Goal: Task Accomplishment & Management: Manage account settings

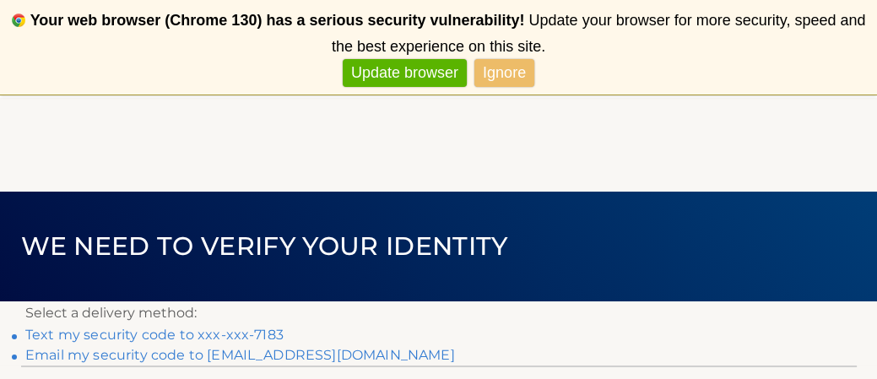
click at [434, 68] on link "Update browser" at bounding box center [405, 73] width 124 height 28
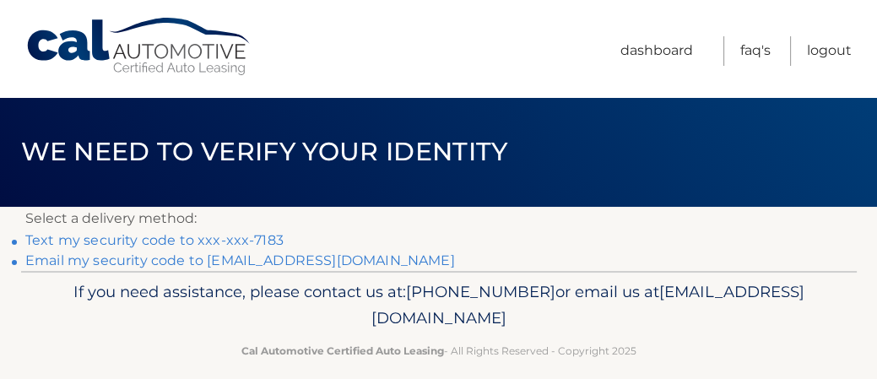
click at [267, 240] on link "Text my security code to xxx-xxx-7183" at bounding box center [154, 240] width 258 height 16
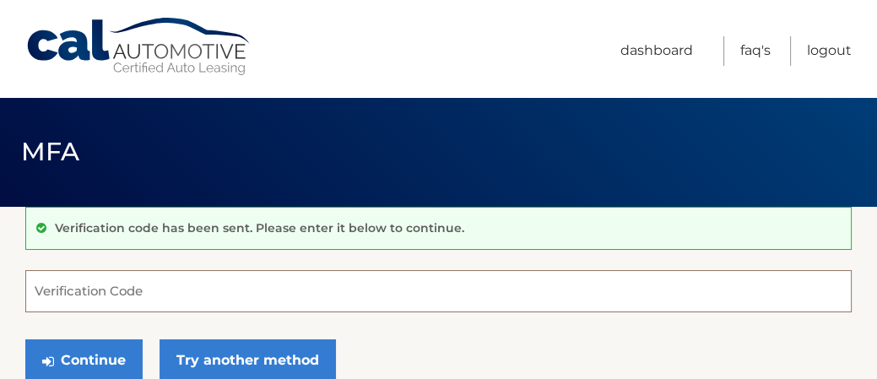
click at [342, 279] on input "Verification Code" at bounding box center [438, 291] width 827 height 42
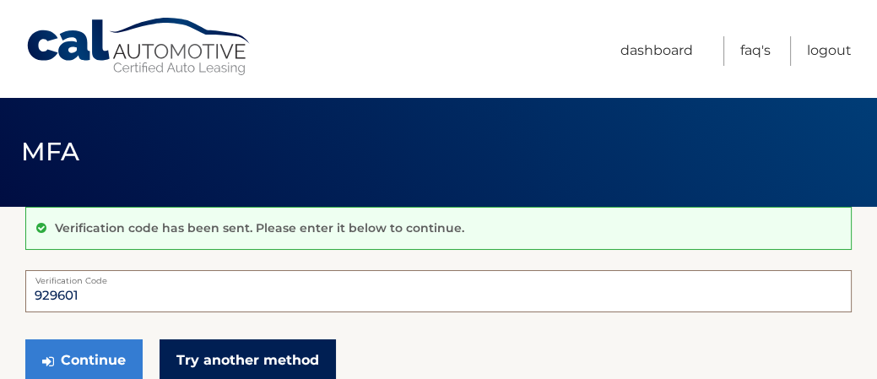
type input "929601"
click at [251, 359] on link "Try another method" at bounding box center [248, 360] width 176 height 42
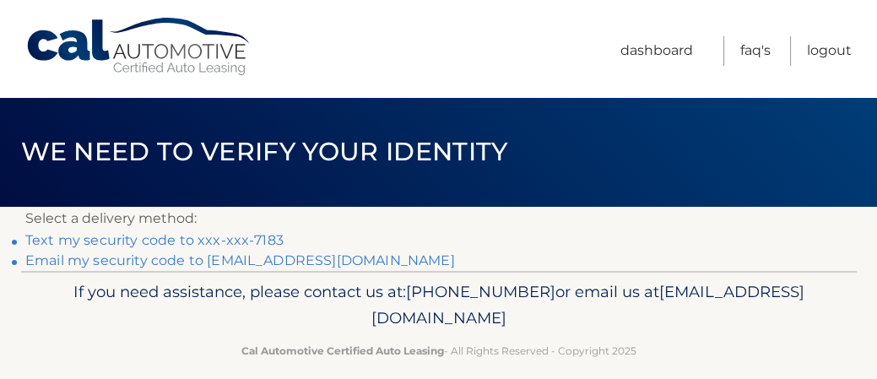
click at [304, 266] on link "Email my security code to [EMAIL_ADDRESS][DOMAIN_NAME]" at bounding box center [240, 261] width 430 height 16
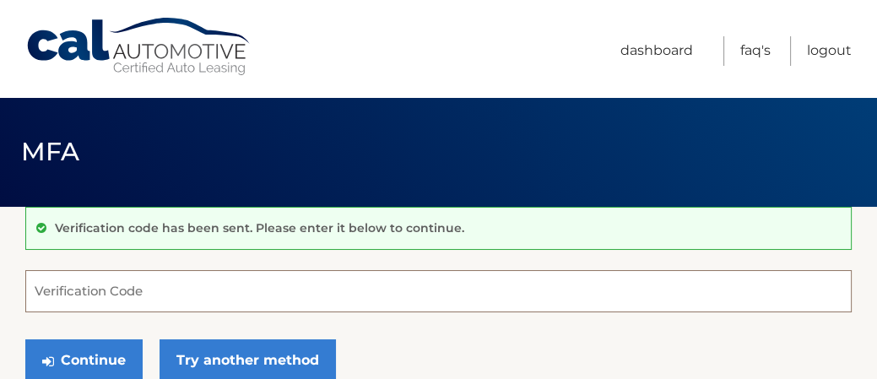
click at [248, 293] on input "Verification Code" at bounding box center [438, 291] width 827 height 42
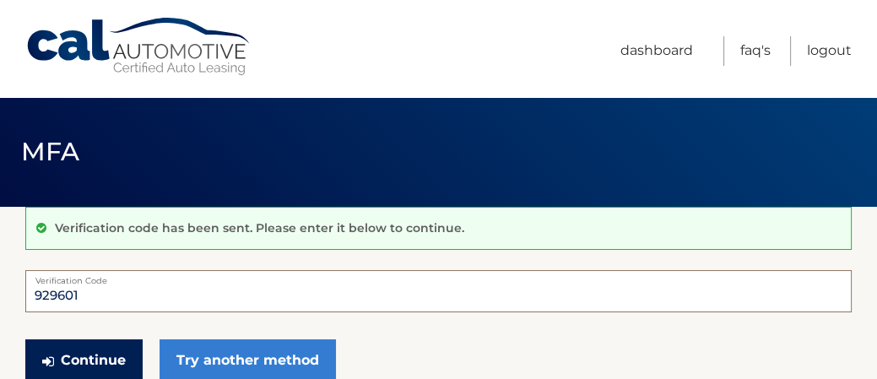
type input "929601"
click at [105, 359] on button "Continue" at bounding box center [83, 360] width 117 height 42
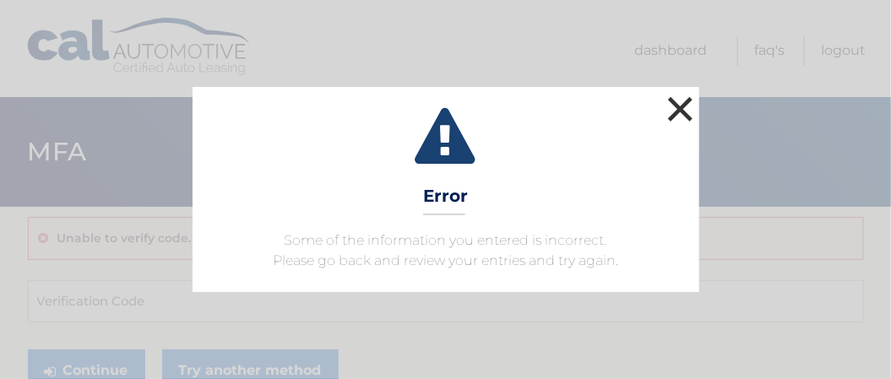
click at [677, 111] on button "×" at bounding box center [681, 109] width 34 height 34
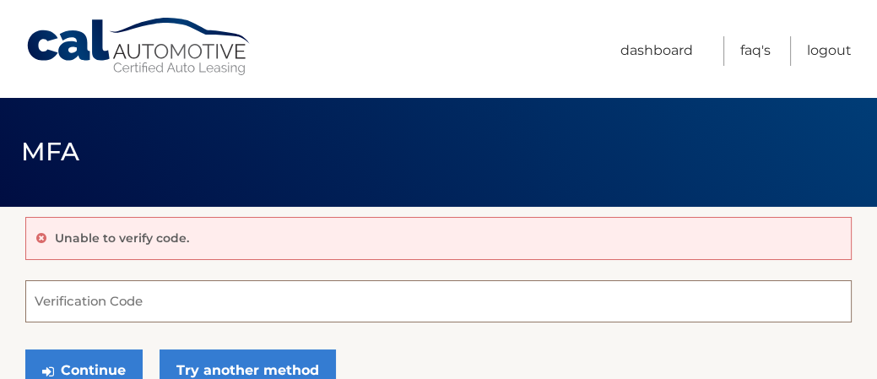
click at [545, 304] on input "Verification Code" at bounding box center [438, 301] width 827 height 42
click at [633, 244] on div "Unable to verify code." at bounding box center [438, 238] width 827 height 43
click at [427, 238] on div "Unable to verify code." at bounding box center [438, 238] width 827 height 43
click at [172, 235] on p "Unable to verify code." at bounding box center [122, 238] width 134 height 15
click at [177, 299] on input "Verification Code" at bounding box center [438, 301] width 827 height 42
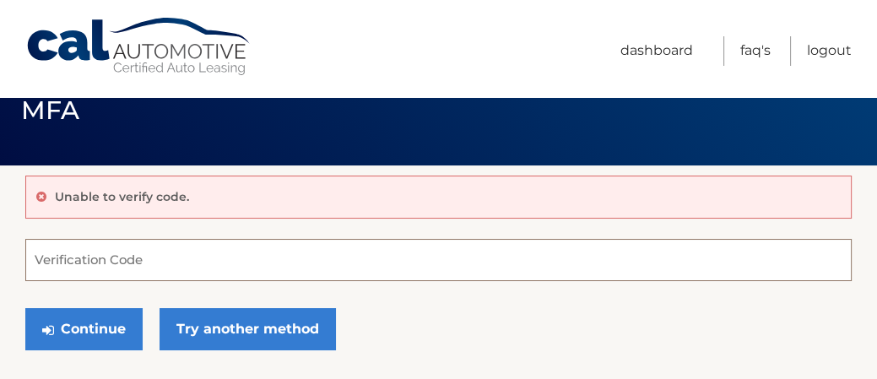
scroll to position [55, 0]
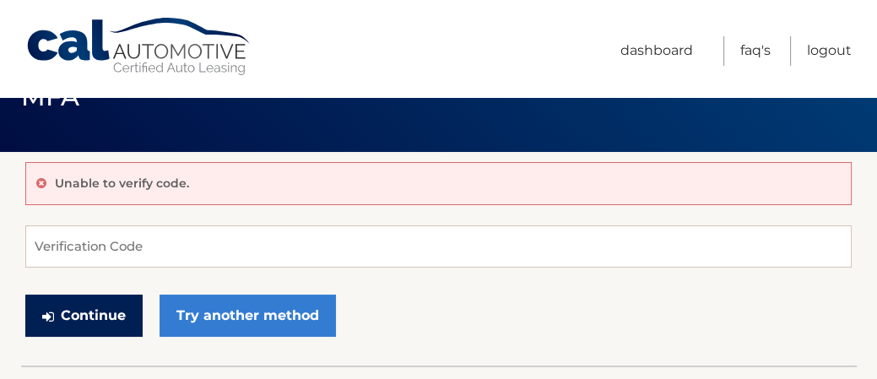
click at [86, 307] on button "Continue" at bounding box center [83, 316] width 117 height 42
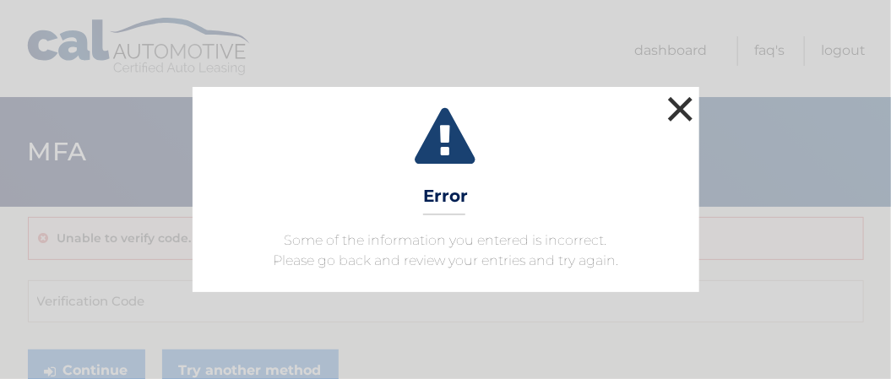
click at [679, 105] on button "×" at bounding box center [681, 109] width 34 height 34
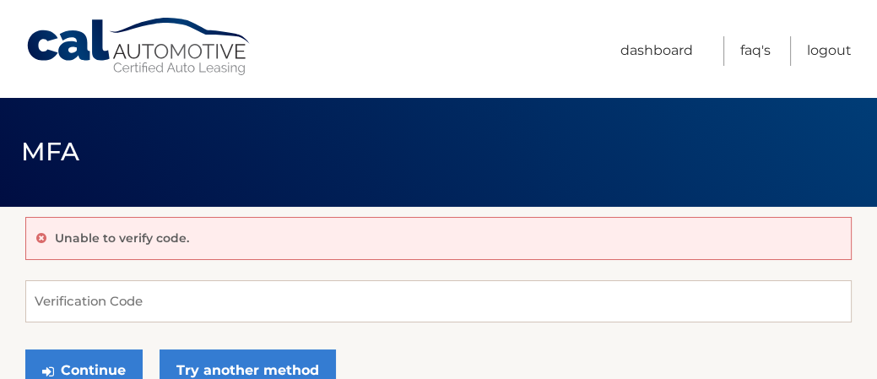
click at [725, 237] on div "Unable to verify code." at bounding box center [438, 238] width 827 height 43
click at [450, 236] on div "Unable to verify code." at bounding box center [438, 238] width 827 height 43
click at [220, 231] on div "Unable to verify code." at bounding box center [438, 238] width 827 height 43
click at [247, 231] on div "Unable to verify code." at bounding box center [438, 238] width 827 height 43
click at [207, 302] on input "Verification Code" at bounding box center [438, 301] width 827 height 42
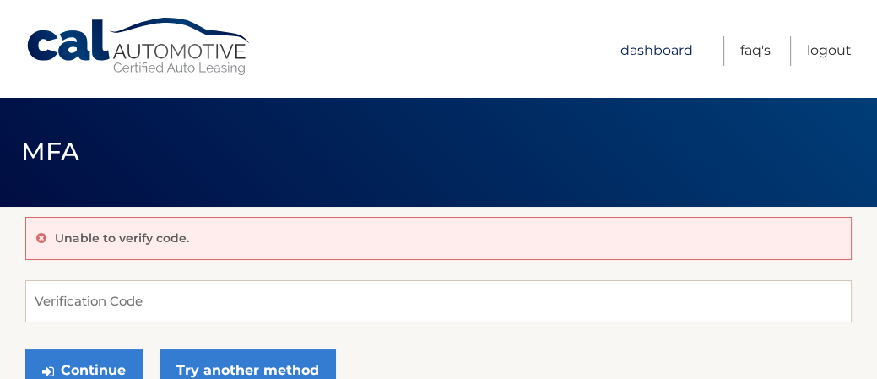
click at [669, 55] on link "Dashboard" at bounding box center [657, 51] width 73 height 30
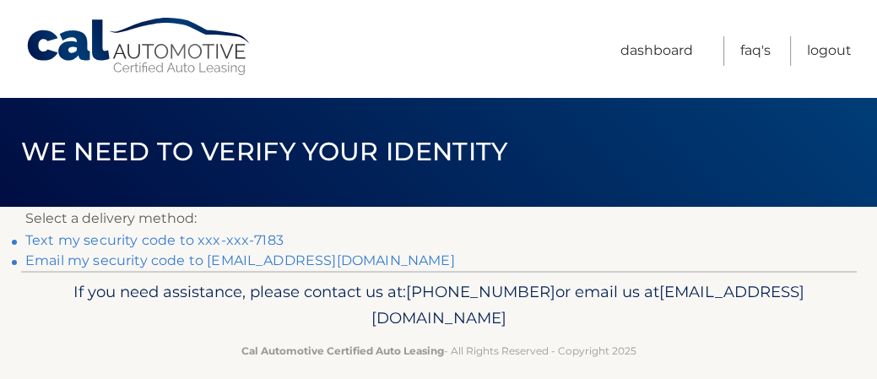
click at [211, 237] on link "Text my security code to xxx-xxx-7183" at bounding box center [154, 240] width 258 height 16
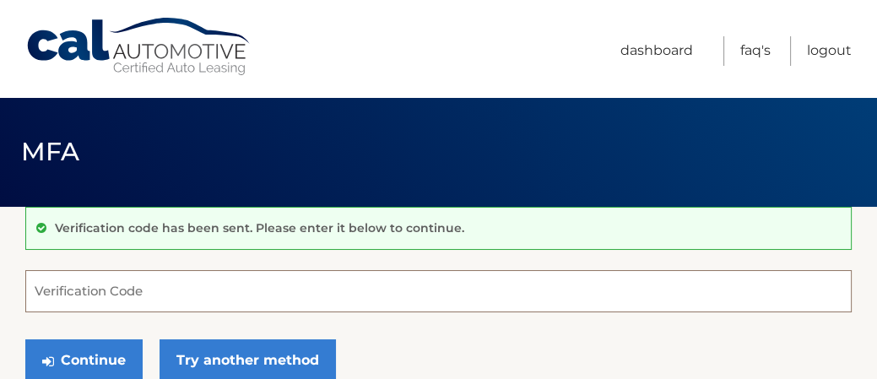
click at [197, 278] on input "Verification Code" at bounding box center [438, 291] width 827 height 42
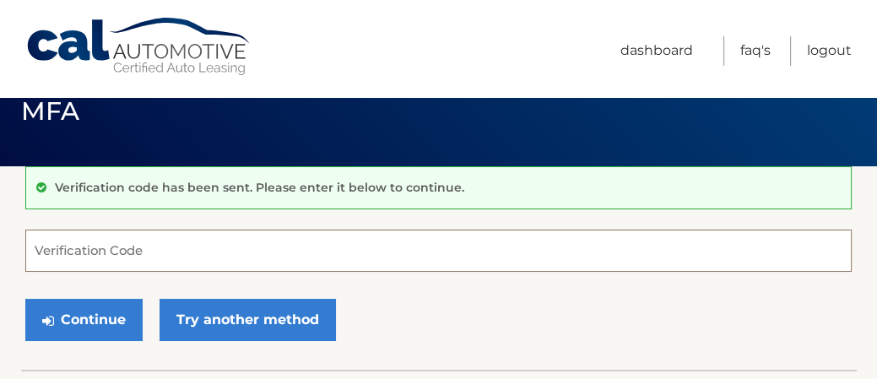
scroll to position [41, 0]
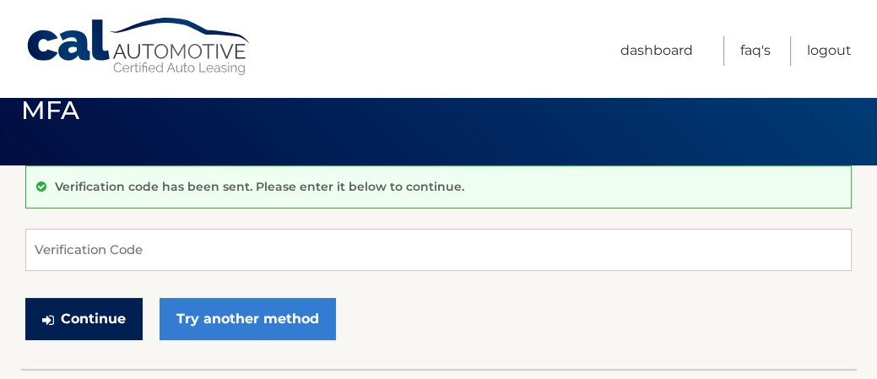
click at [122, 312] on button "Continue" at bounding box center [83, 319] width 117 height 42
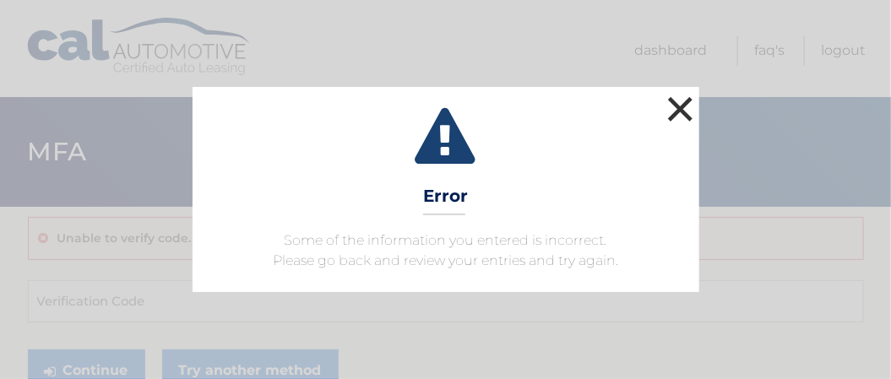
click at [680, 111] on button "×" at bounding box center [681, 109] width 34 height 34
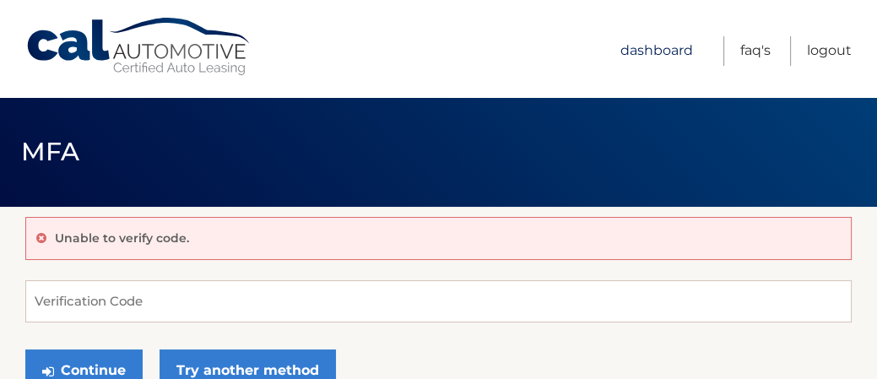
click at [676, 48] on link "Dashboard" at bounding box center [657, 51] width 73 height 30
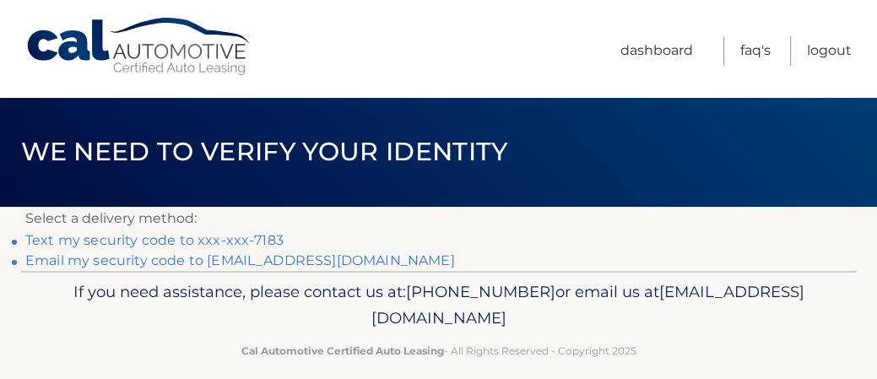
click at [256, 242] on link "Text my security code to xxx-xxx-7183" at bounding box center [154, 240] width 258 height 16
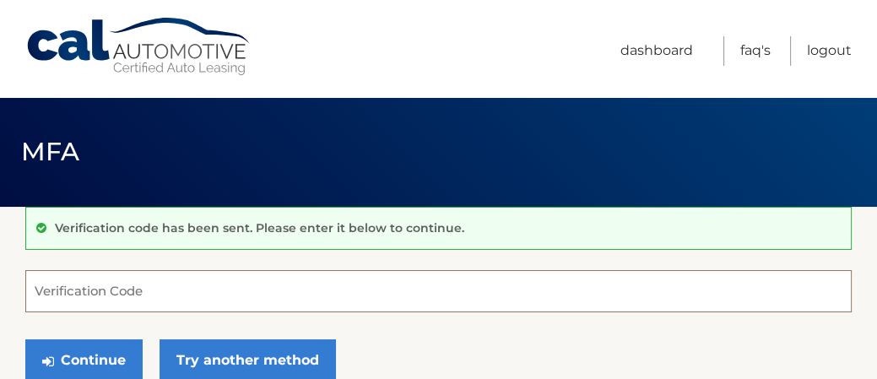
click at [304, 294] on input "Verification Code" at bounding box center [438, 291] width 827 height 42
type input "727550"
click at [25, 339] on button "Continue" at bounding box center [83, 360] width 117 height 42
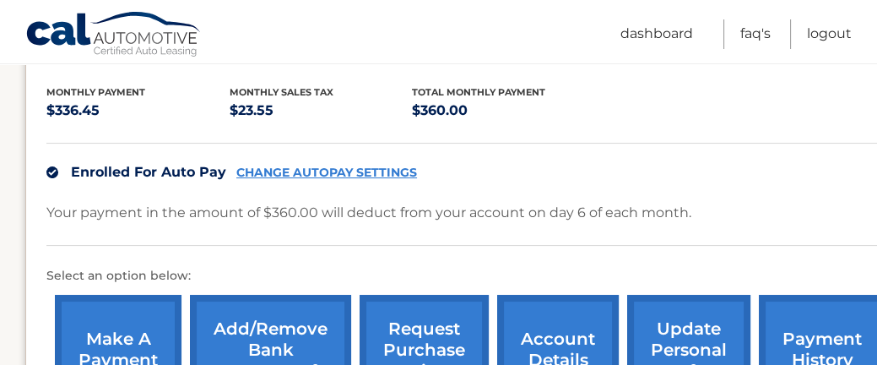
scroll to position [367, 0]
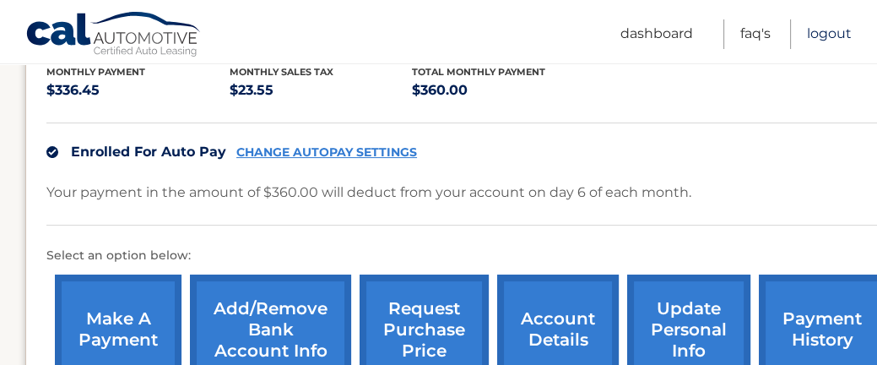
click at [834, 35] on link "Logout" at bounding box center [829, 34] width 45 height 30
